Goal: Transaction & Acquisition: Subscribe to service/newsletter

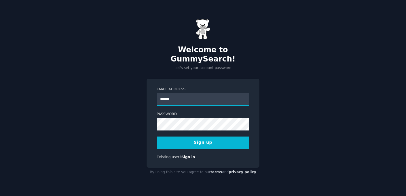
type input "**********"
click at [202, 139] on button "Sign up" at bounding box center [203, 142] width 93 height 12
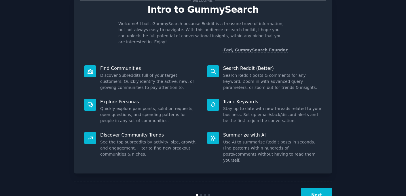
scroll to position [30, 0]
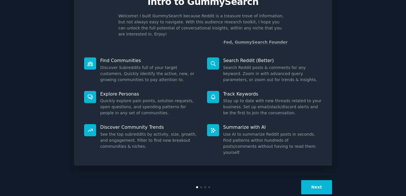
click at [314, 180] on button "Next" at bounding box center [316, 187] width 31 height 14
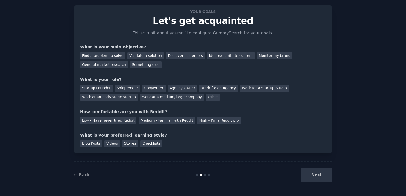
click at [314, 176] on div "Next" at bounding box center [289, 174] width 86 height 14
click at [321, 173] on div "Next" at bounding box center [289, 174] width 86 height 14
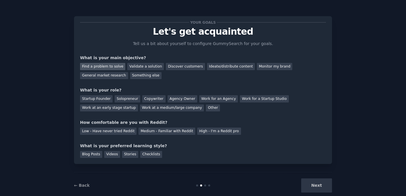
click at [106, 67] on div "Find a problem to solve" at bounding box center [102, 66] width 45 height 7
click at [135, 67] on div "Validate a solution" at bounding box center [145, 66] width 37 height 7
click at [106, 65] on div "Find a problem to solve" at bounding box center [102, 66] width 45 height 7
click at [313, 185] on div "Next" at bounding box center [289, 185] width 86 height 14
click at [102, 100] on div "Startup Founder" at bounding box center [96, 98] width 33 height 7
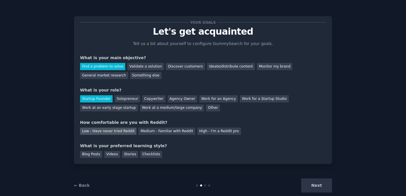
click at [115, 133] on div "Low - Have never tried Reddit" at bounding box center [108, 130] width 56 height 7
click at [113, 155] on div "Videos" at bounding box center [112, 154] width 16 height 7
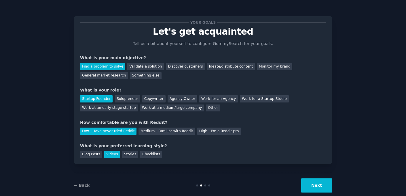
click at [318, 182] on button "Next" at bounding box center [316, 185] width 31 height 14
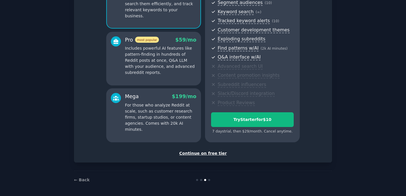
scroll to position [77, 0]
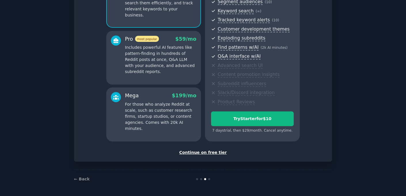
click at [208, 150] on div "Continue on free tier" at bounding box center [203, 152] width 246 height 6
